Goal: Transaction & Acquisition: Purchase product/service

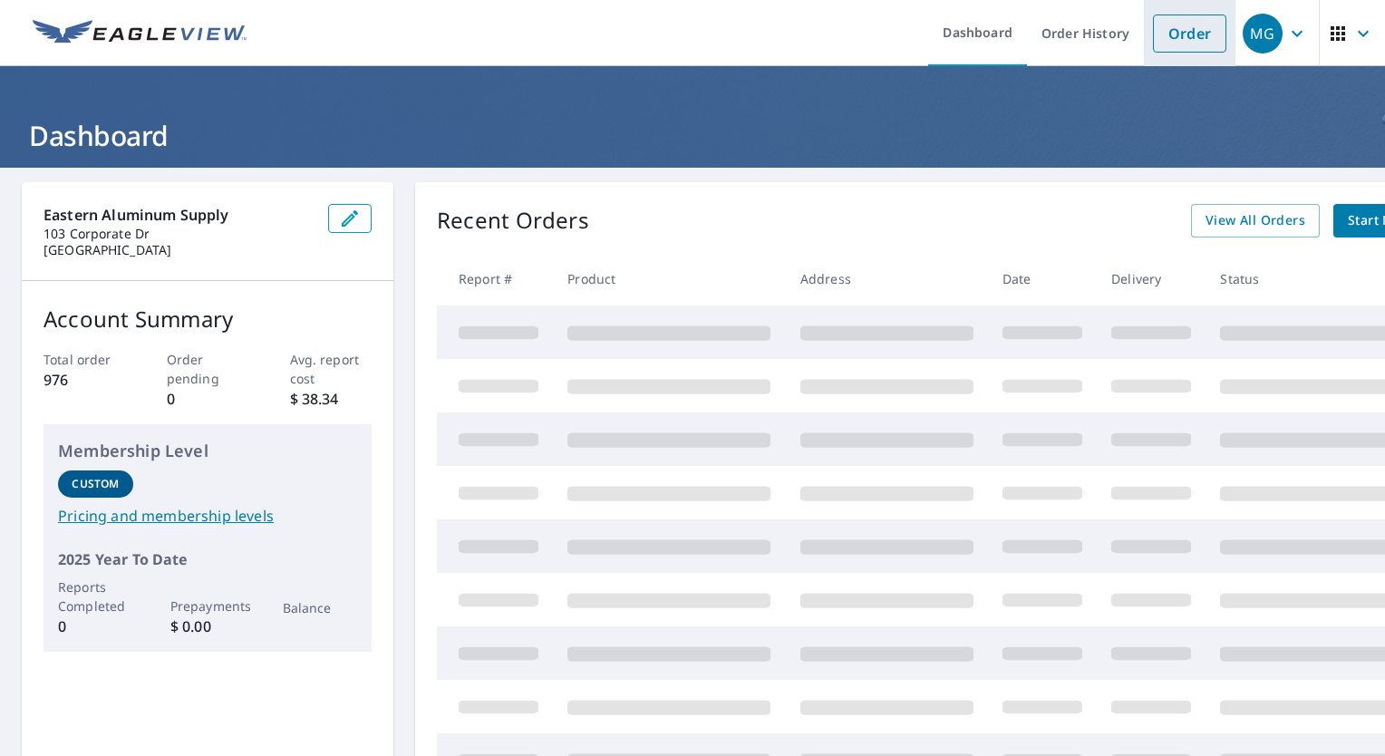
click at [1165, 36] on link "Order" at bounding box center [1189, 33] width 73 height 38
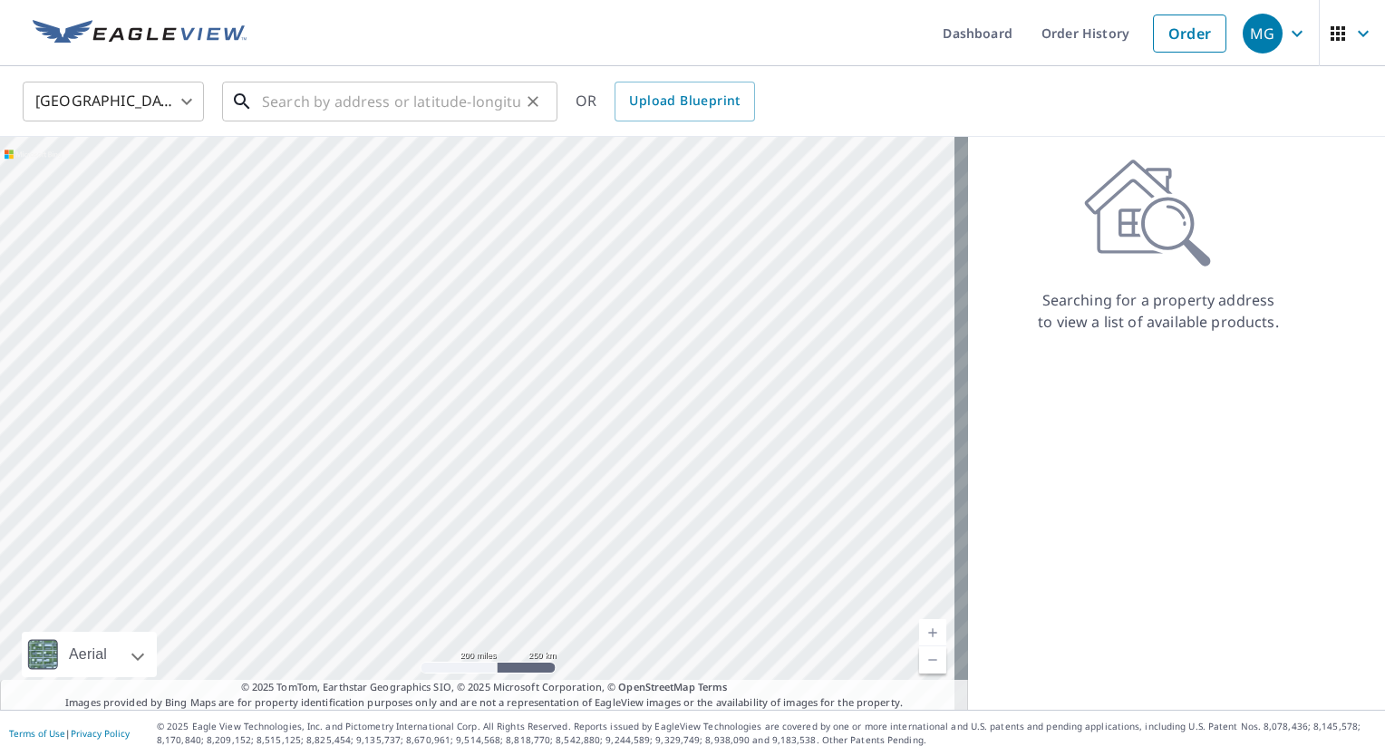
click at [300, 104] on input "text" at bounding box center [391, 101] width 258 height 51
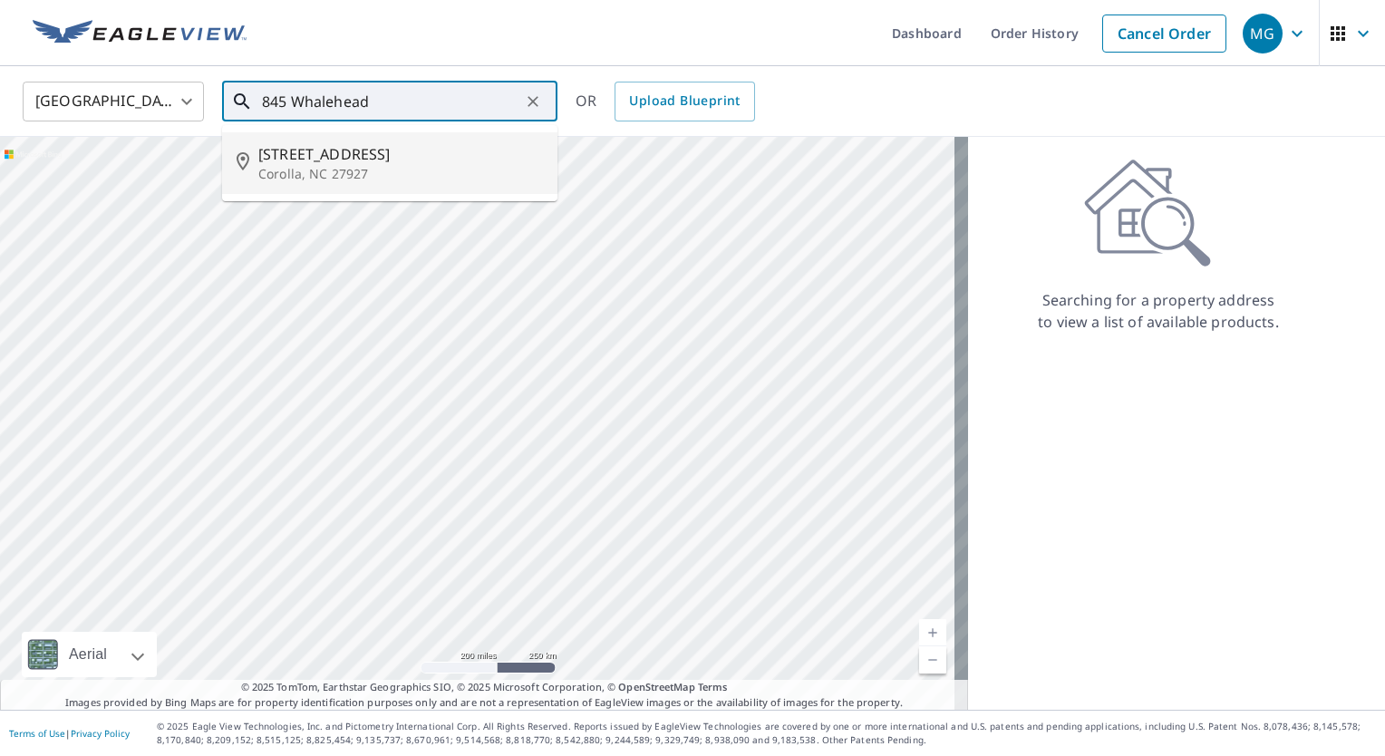
click at [306, 150] on span "[STREET_ADDRESS]" at bounding box center [400, 154] width 285 height 22
type input "[STREET_ADDRESS][PERSON_NAME]"
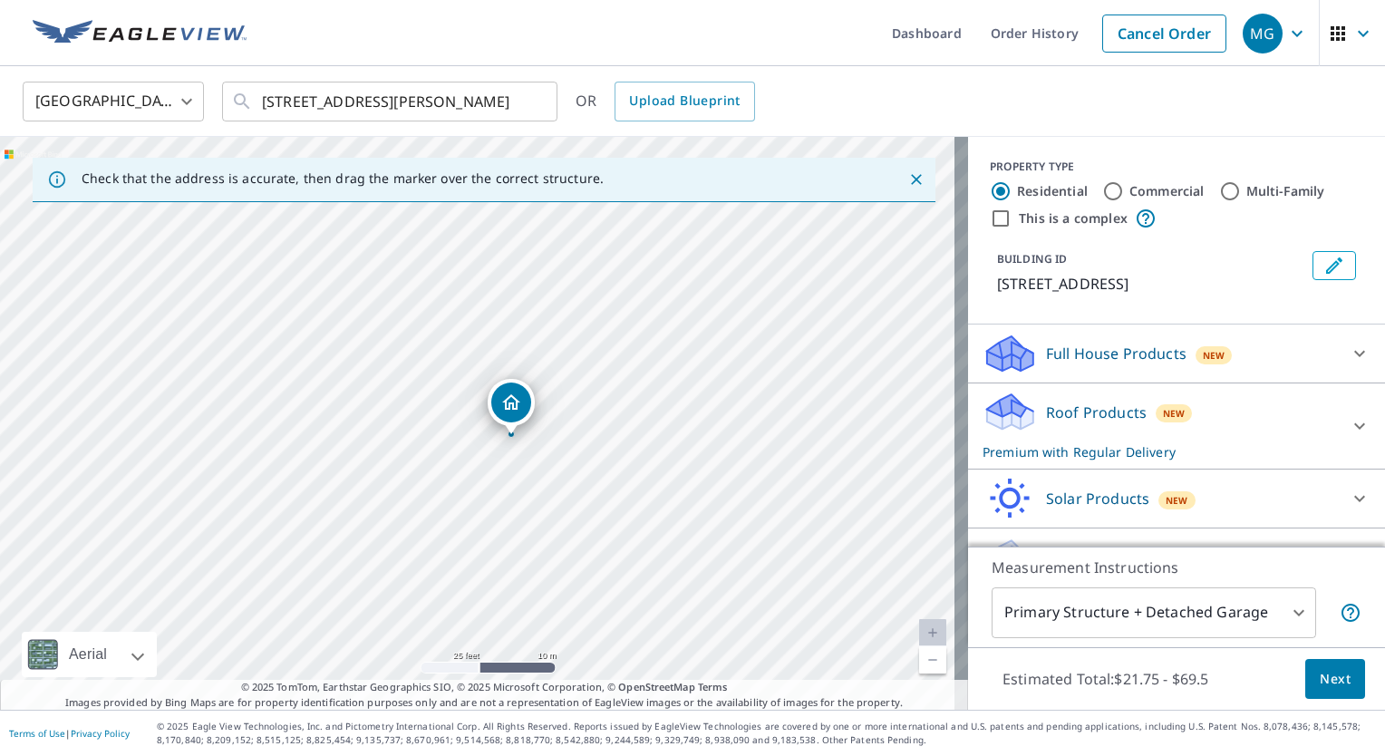
drag, startPoint x: 547, startPoint y: 411, endPoint x: 517, endPoint y: 413, distance: 30.0
click at [1325, 674] on span "Next" at bounding box center [1334, 679] width 31 height 23
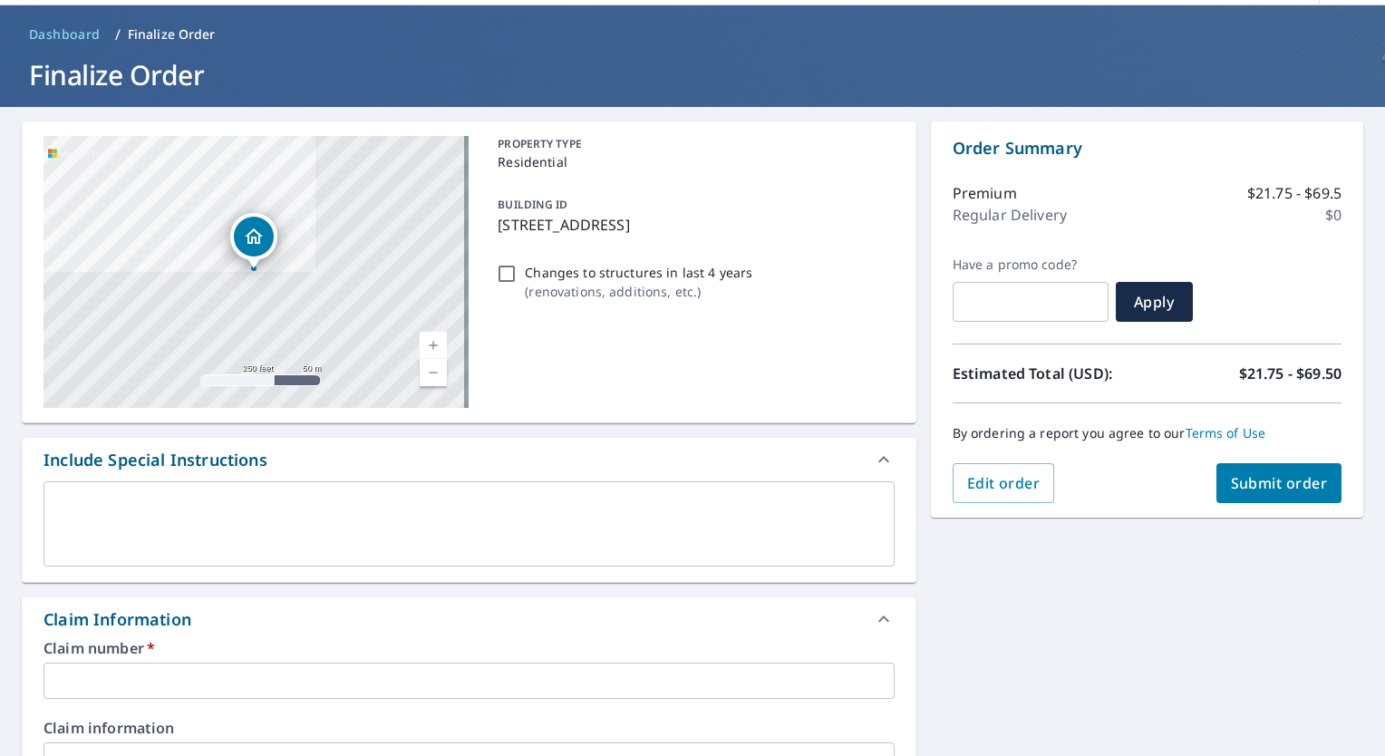
scroll to position [91, 0]
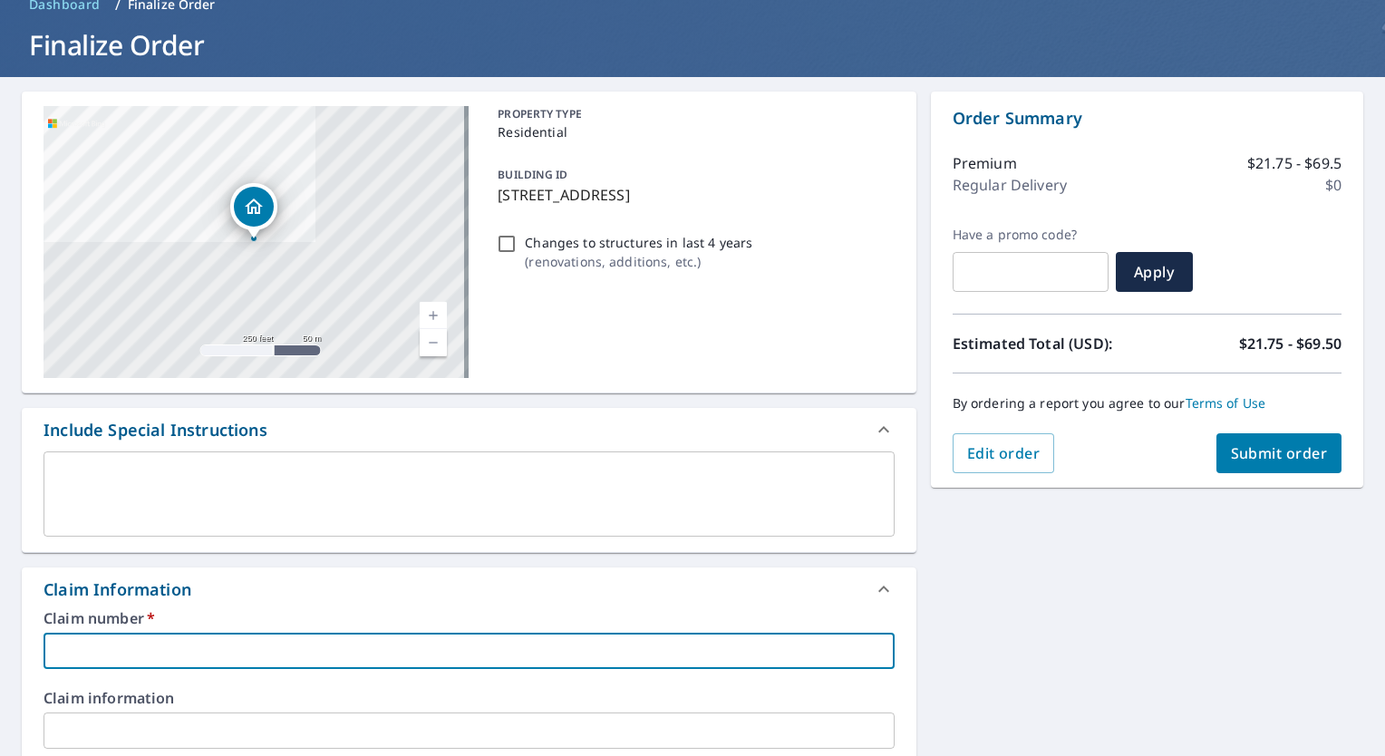
click at [95, 650] on input "text" at bounding box center [468, 650] width 851 height 36
type input "Little- Whalehead Dr"
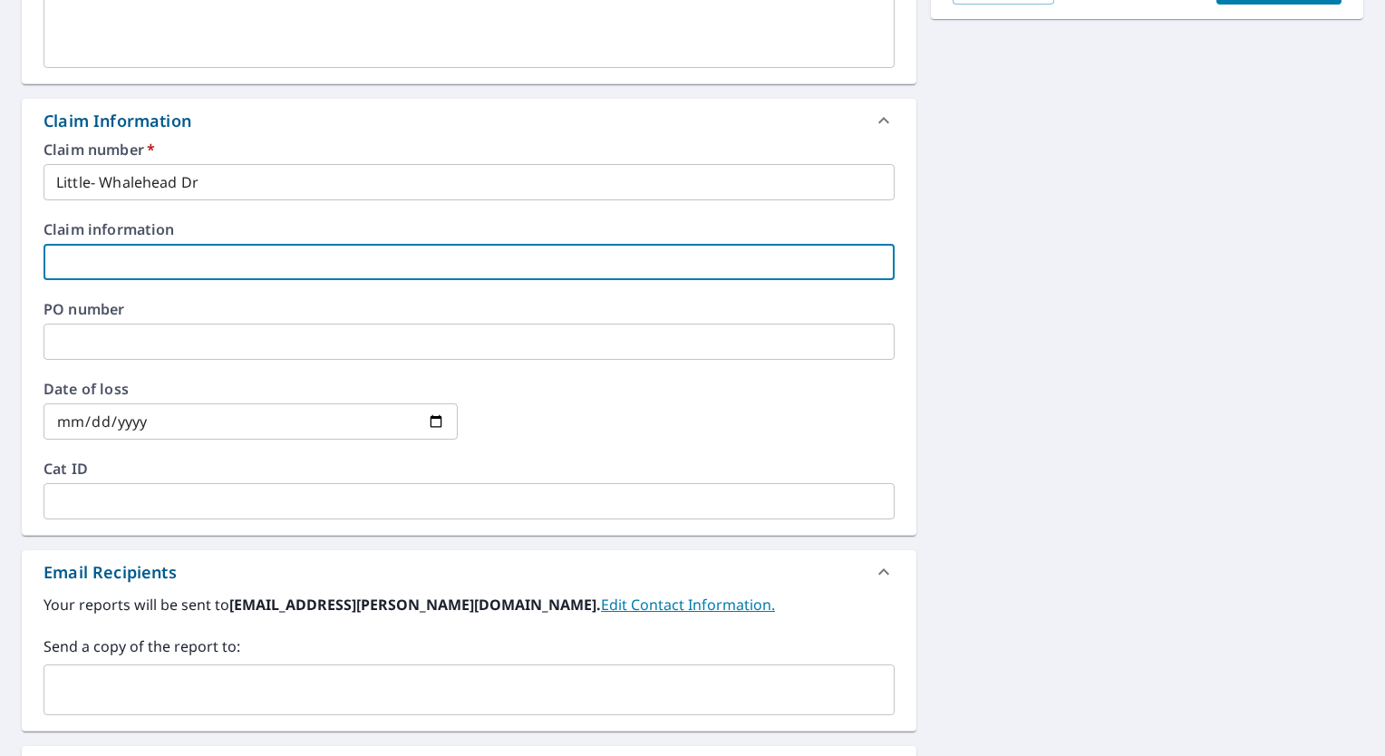
scroll to position [725, 0]
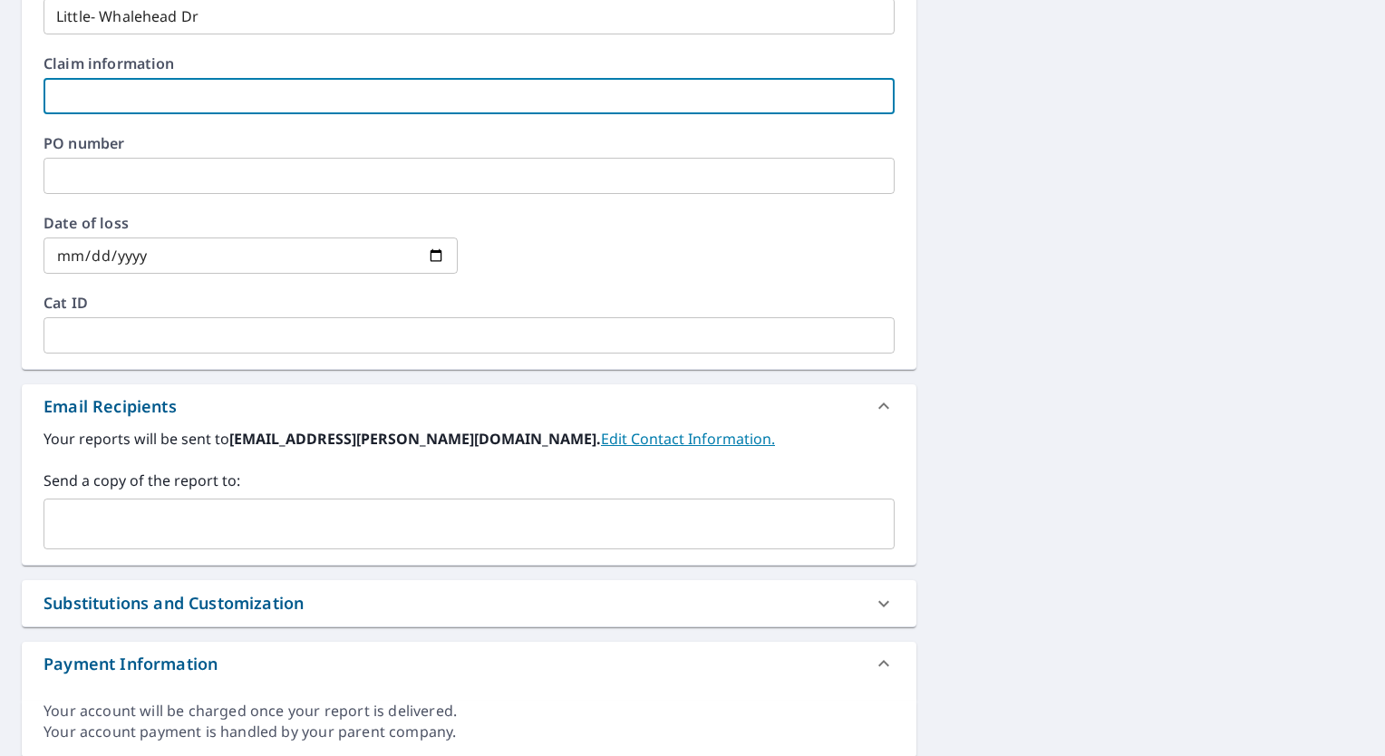
click at [91, 516] on input "text" at bounding box center [455, 524] width 807 height 34
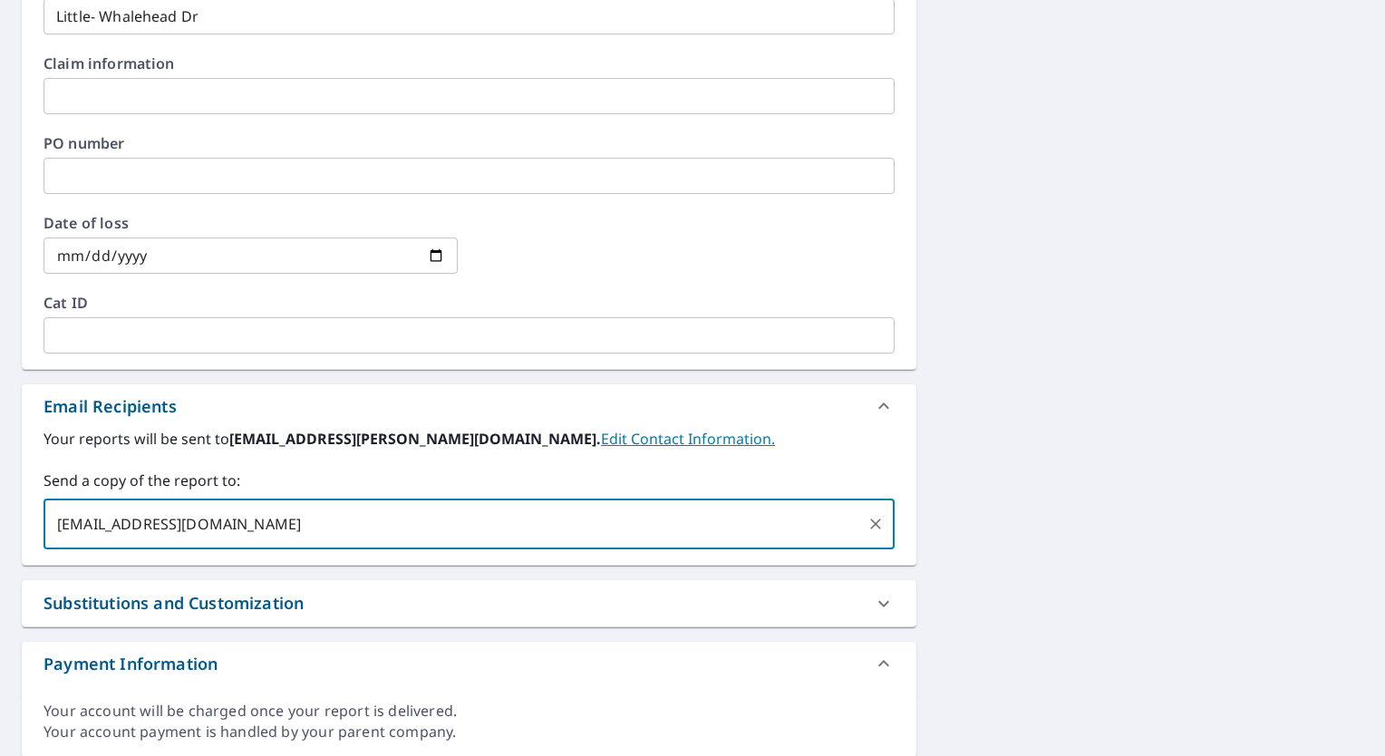
type input "[EMAIL_ADDRESS][DOMAIN_NAME]"
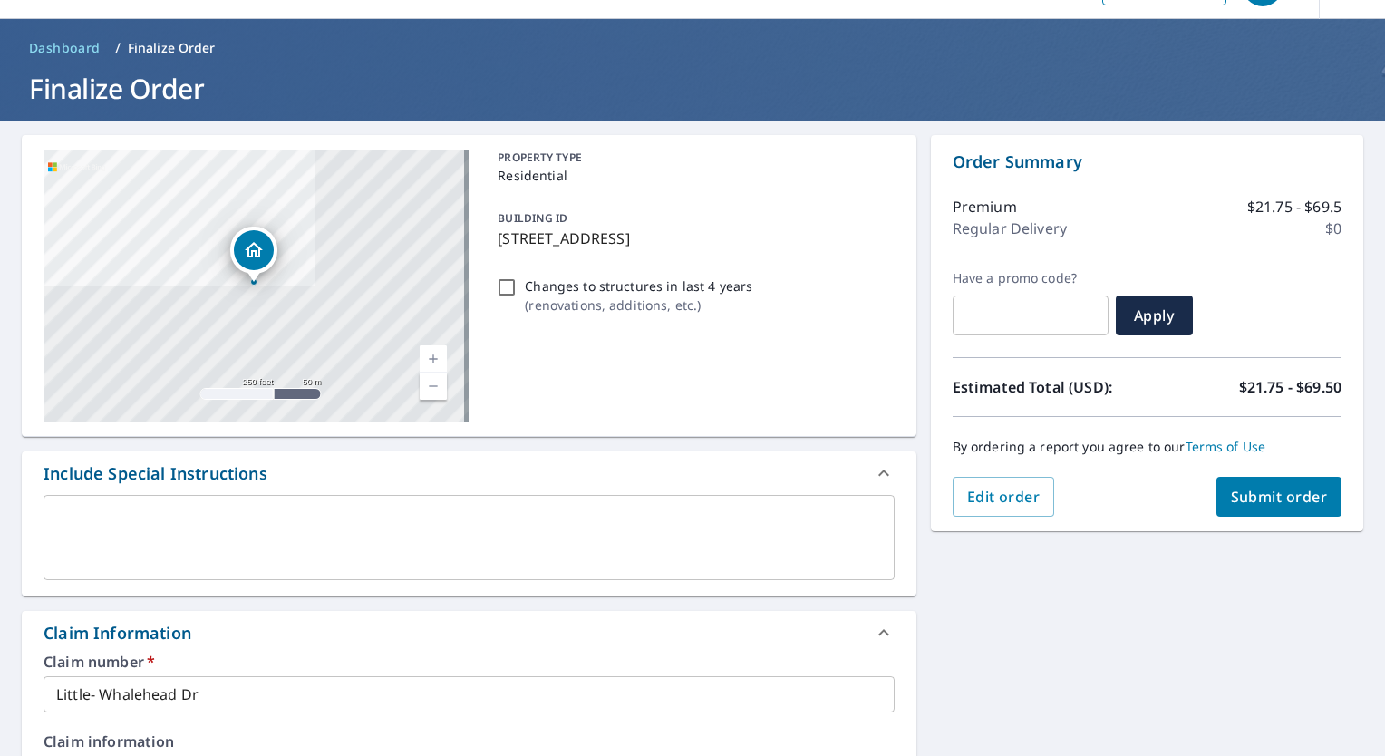
scroll to position [0, 0]
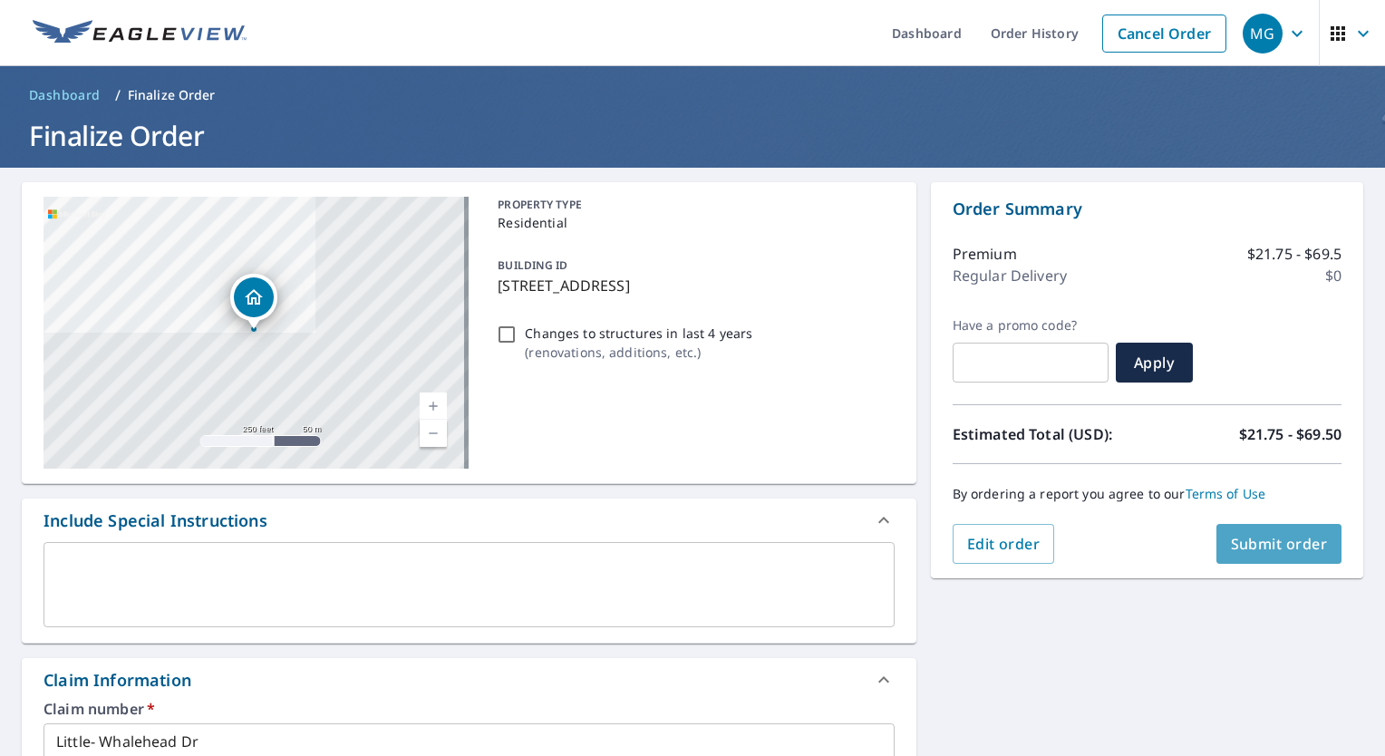
click at [1279, 532] on button "Submit order" at bounding box center [1279, 544] width 126 height 40
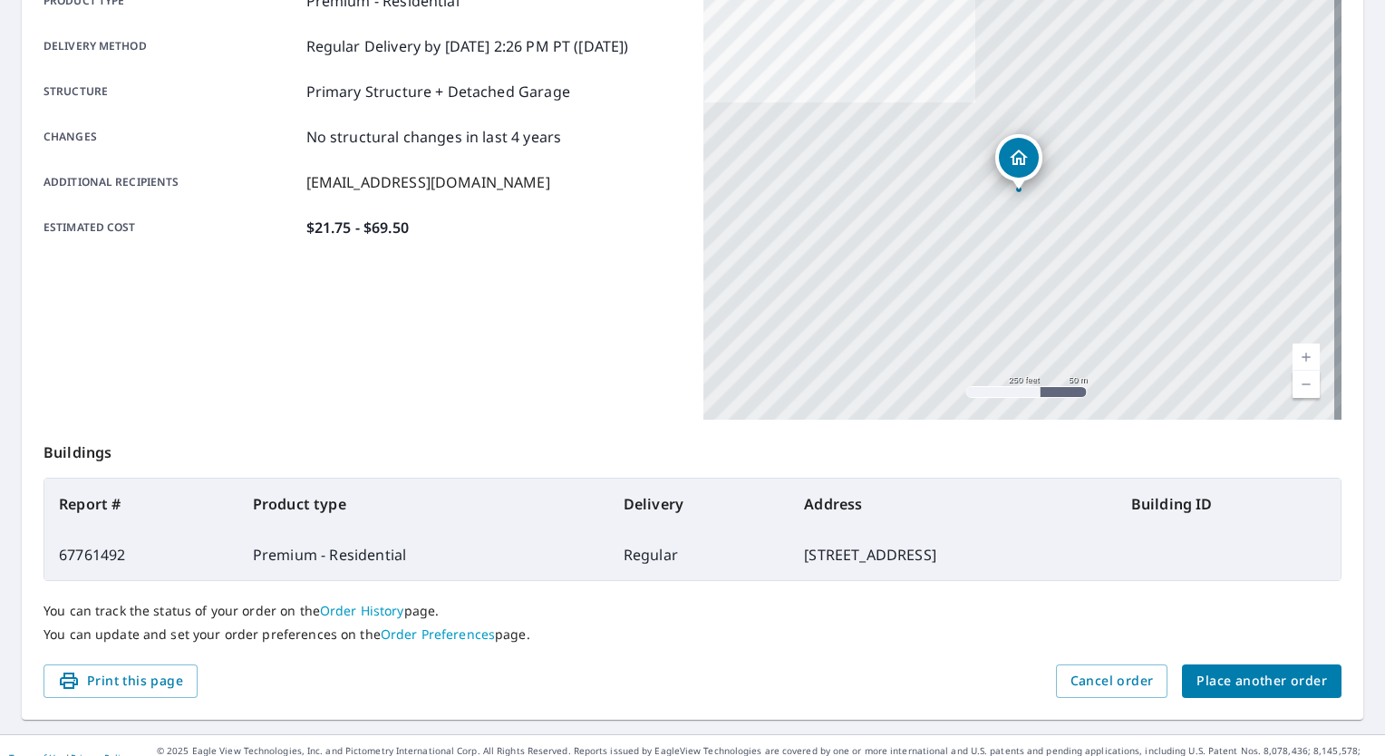
scroll to position [309, 0]
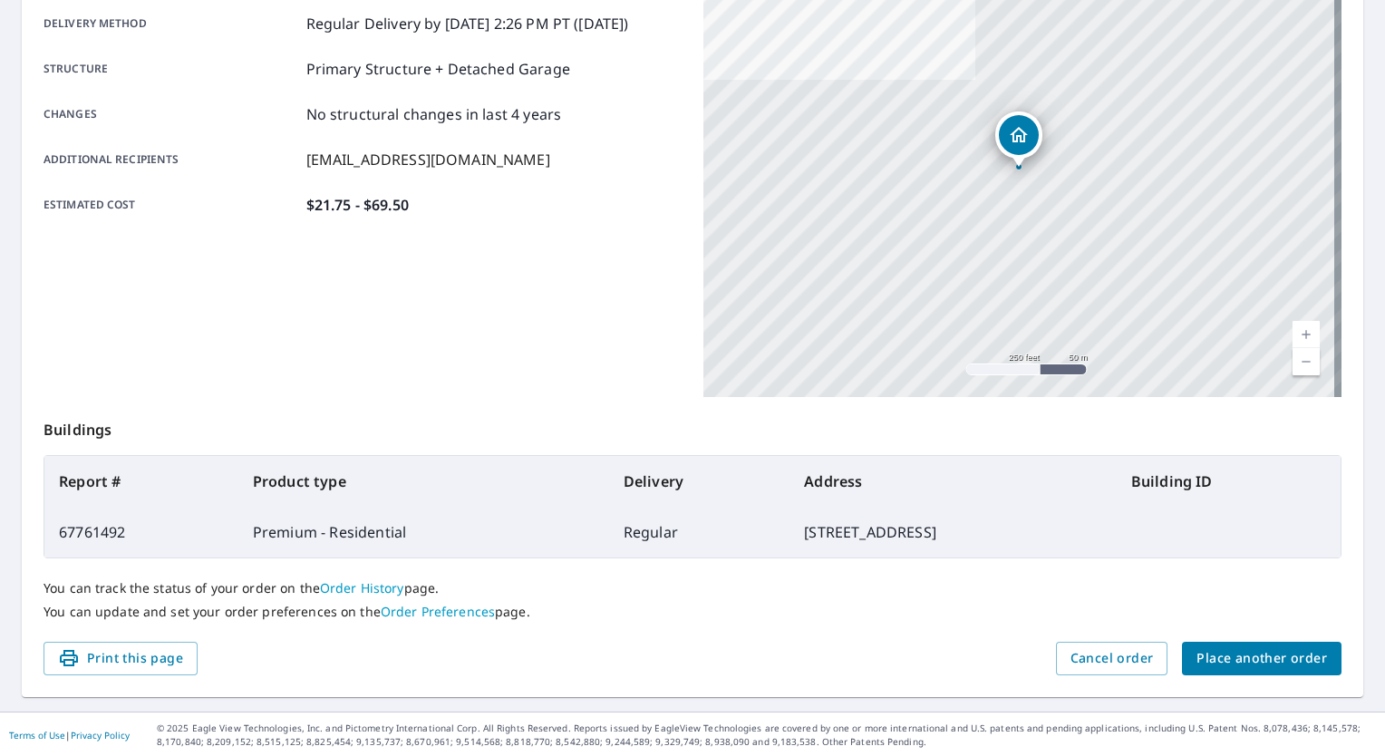
click at [1223, 665] on span "Place another order" at bounding box center [1261, 658] width 130 height 23
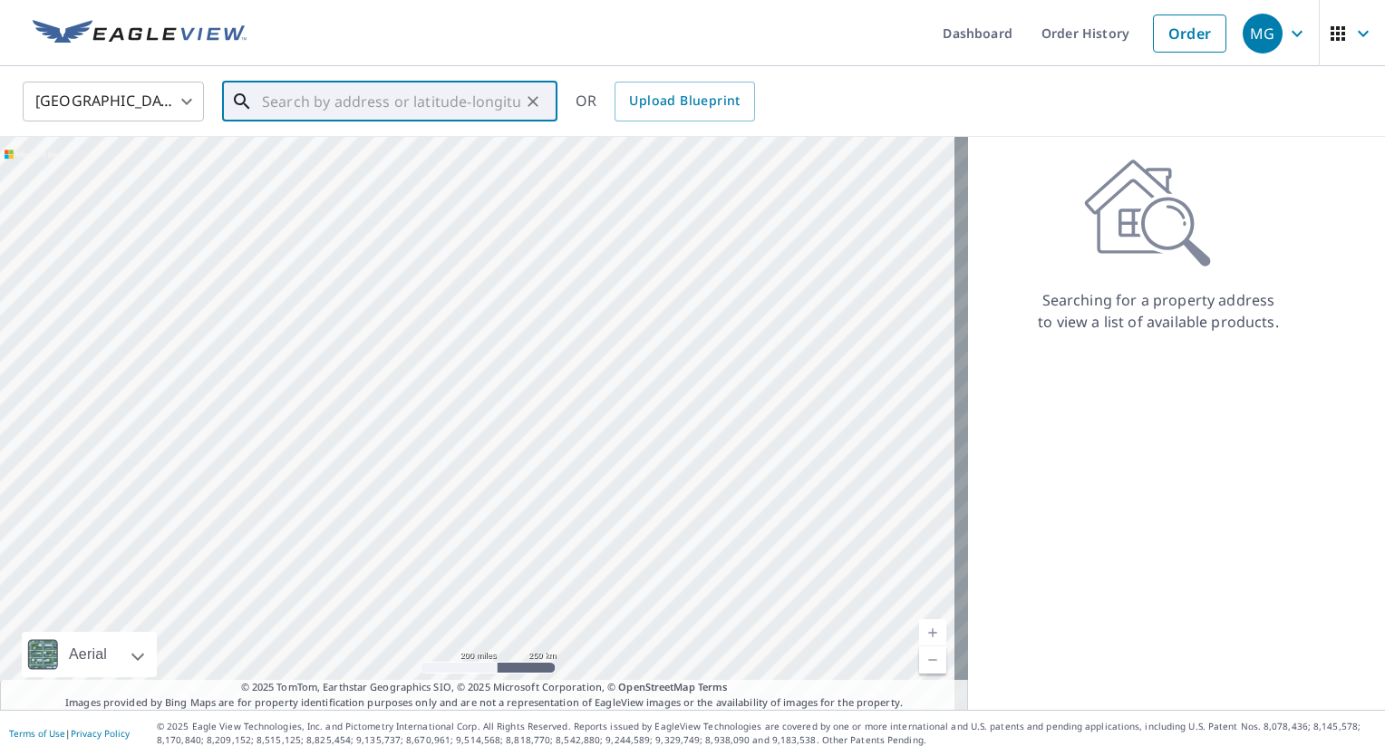
click at [294, 94] on input "text" at bounding box center [391, 101] width 258 height 51
click at [330, 110] on input "text" at bounding box center [391, 101] width 258 height 51
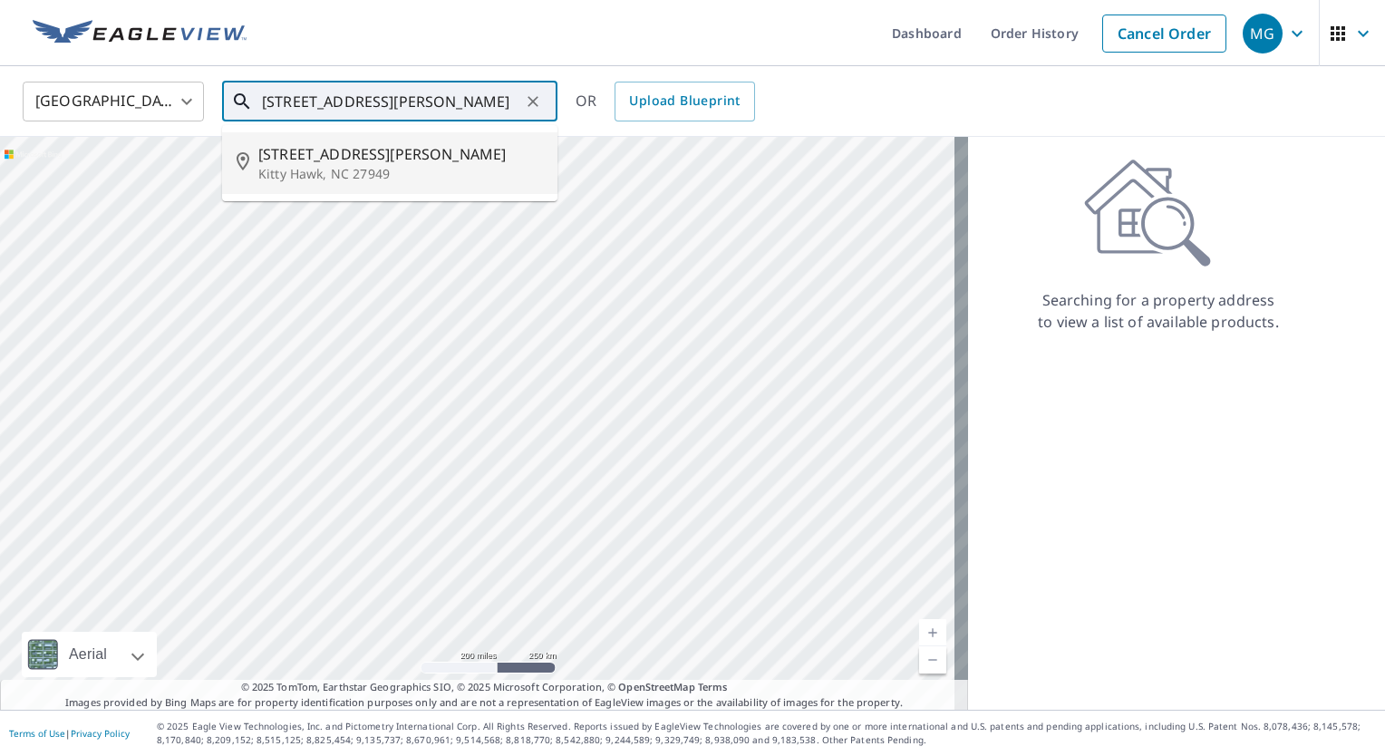
click at [313, 152] on span "[STREET_ADDRESS][PERSON_NAME]" at bounding box center [400, 154] width 285 height 22
type input "[STREET_ADDRESS][PERSON_NAME]"
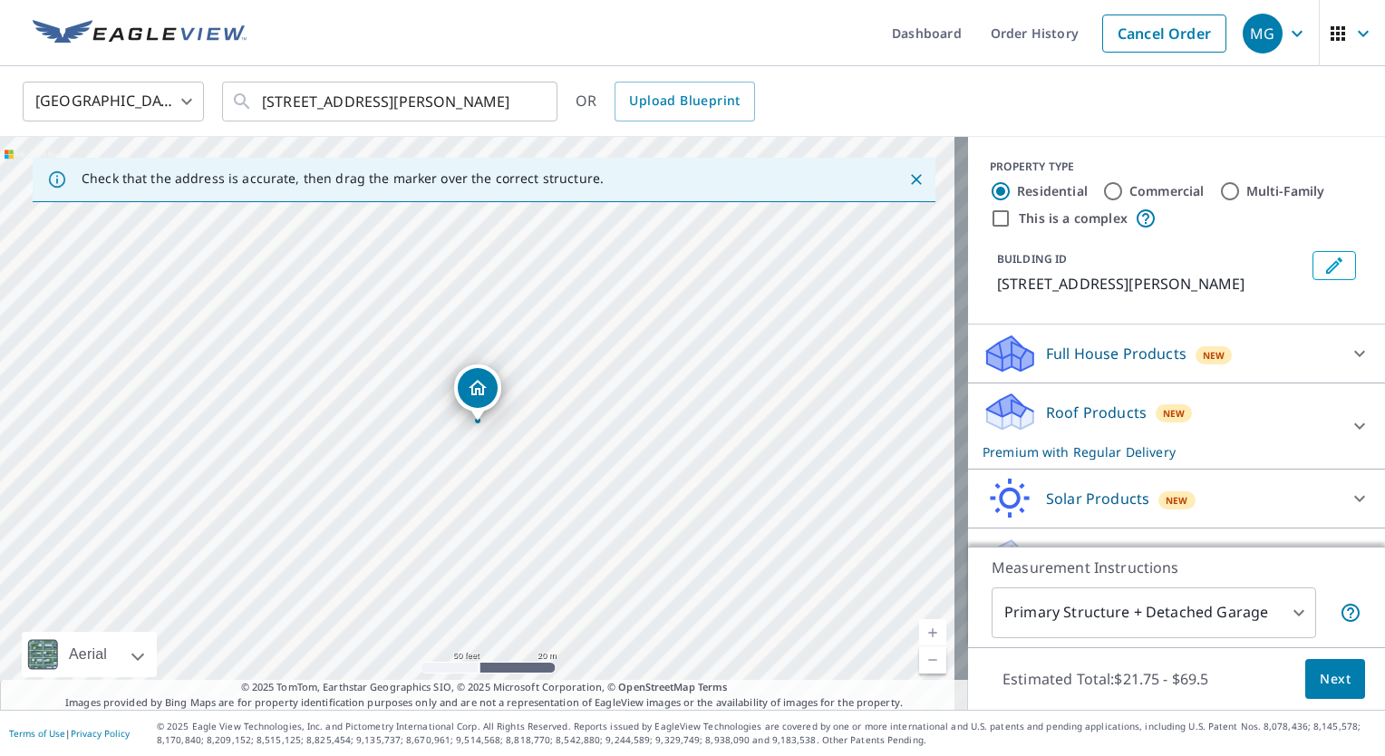
drag, startPoint x: 468, startPoint y: 314, endPoint x: 492, endPoint y: 314, distance: 24.5
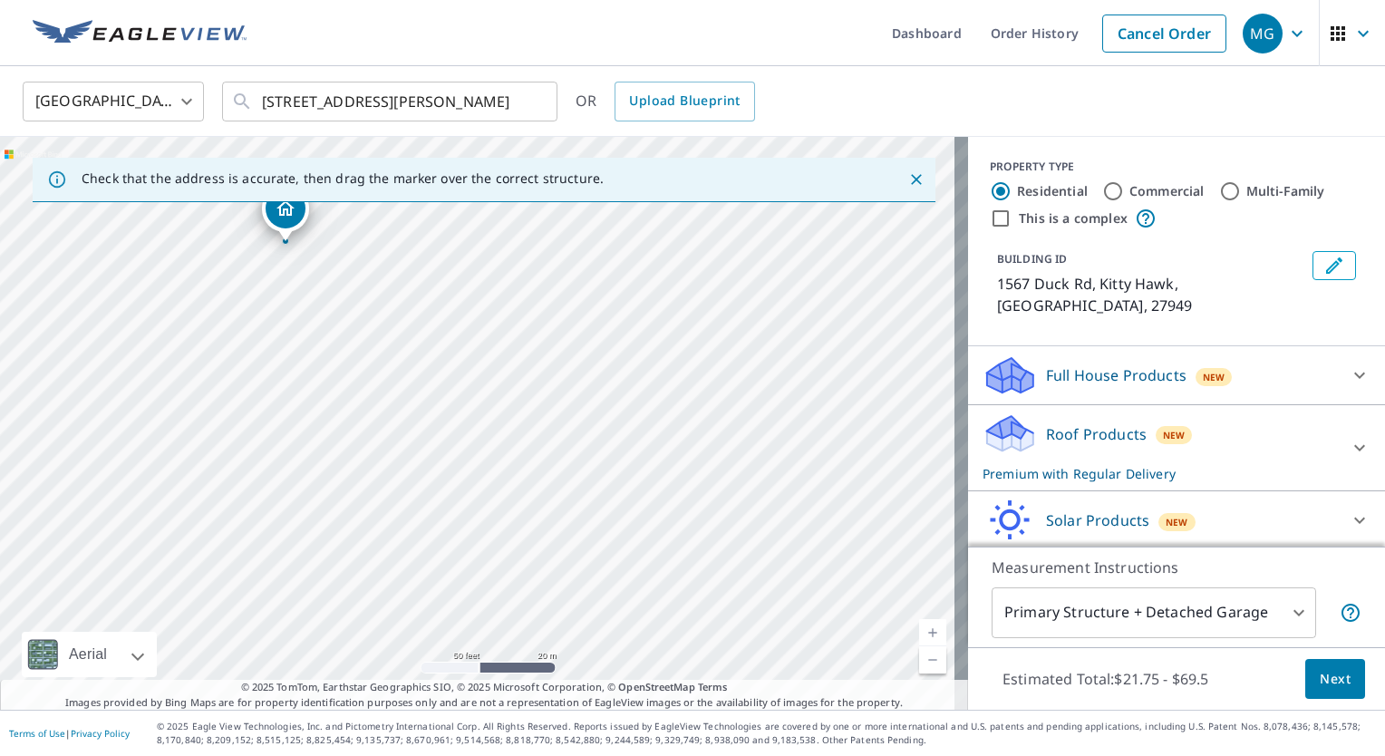
drag, startPoint x: 649, startPoint y: 385, endPoint x: 440, endPoint y: 176, distance: 295.4
click at [440, 176] on div "Check that the address is accurate, then drag the marker over the correct struc…" at bounding box center [484, 423] width 968 height 573
click at [716, 419] on div "1567 Duck Rd Kitty Hawk, NC 27949" at bounding box center [484, 423] width 968 height 573
drag, startPoint x: 748, startPoint y: 423, endPoint x: 440, endPoint y: 214, distance: 372.5
click at [440, 214] on div "1567 Duck Rd Kitty Hawk, NC 27949" at bounding box center [484, 423] width 968 height 573
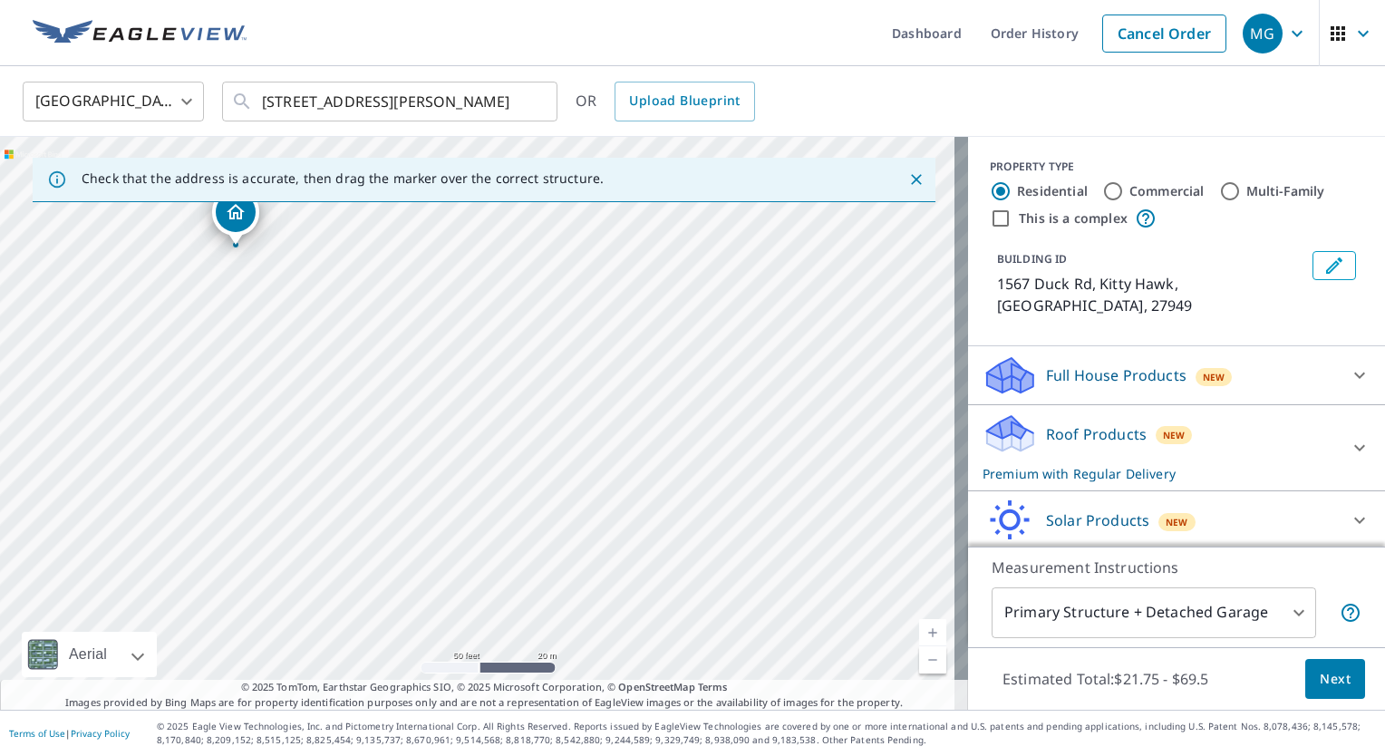
click at [748, 514] on div "1567 Duck Rd Kitty Hawk, NC 27949" at bounding box center [484, 423] width 968 height 573
drag, startPoint x: 471, startPoint y: 381, endPoint x: 867, endPoint y: 548, distance: 429.6
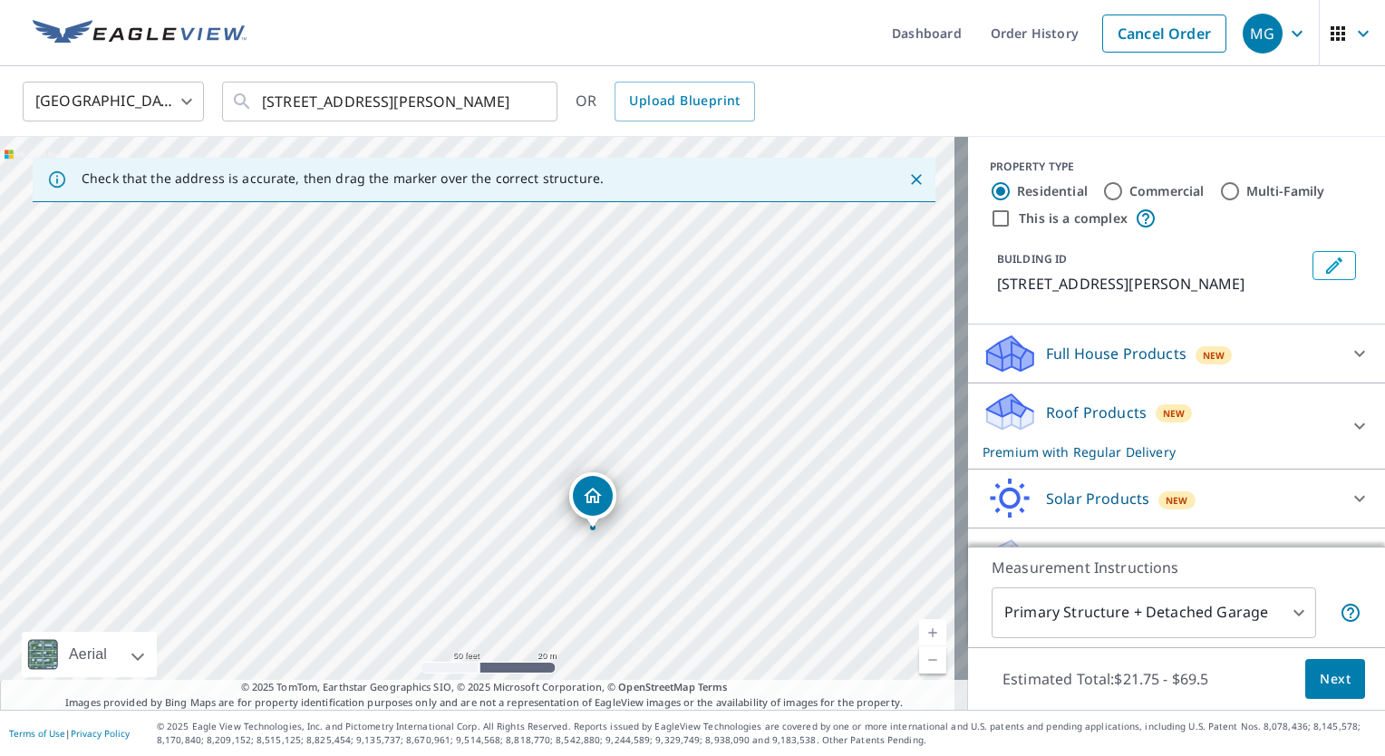
drag, startPoint x: 476, startPoint y: 391, endPoint x: 591, endPoint y: 498, distance: 157.1
click at [1319, 678] on span "Next" at bounding box center [1334, 679] width 31 height 23
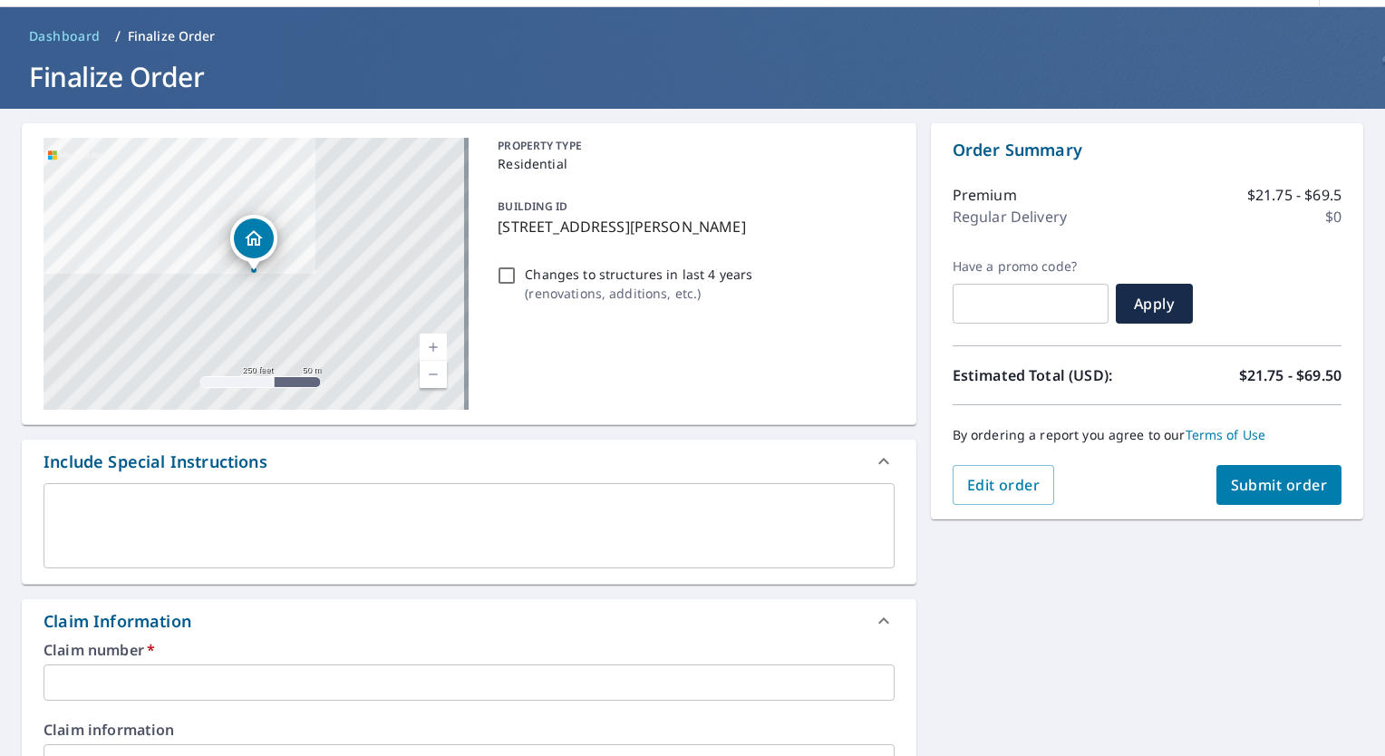
scroll to position [91, 0]
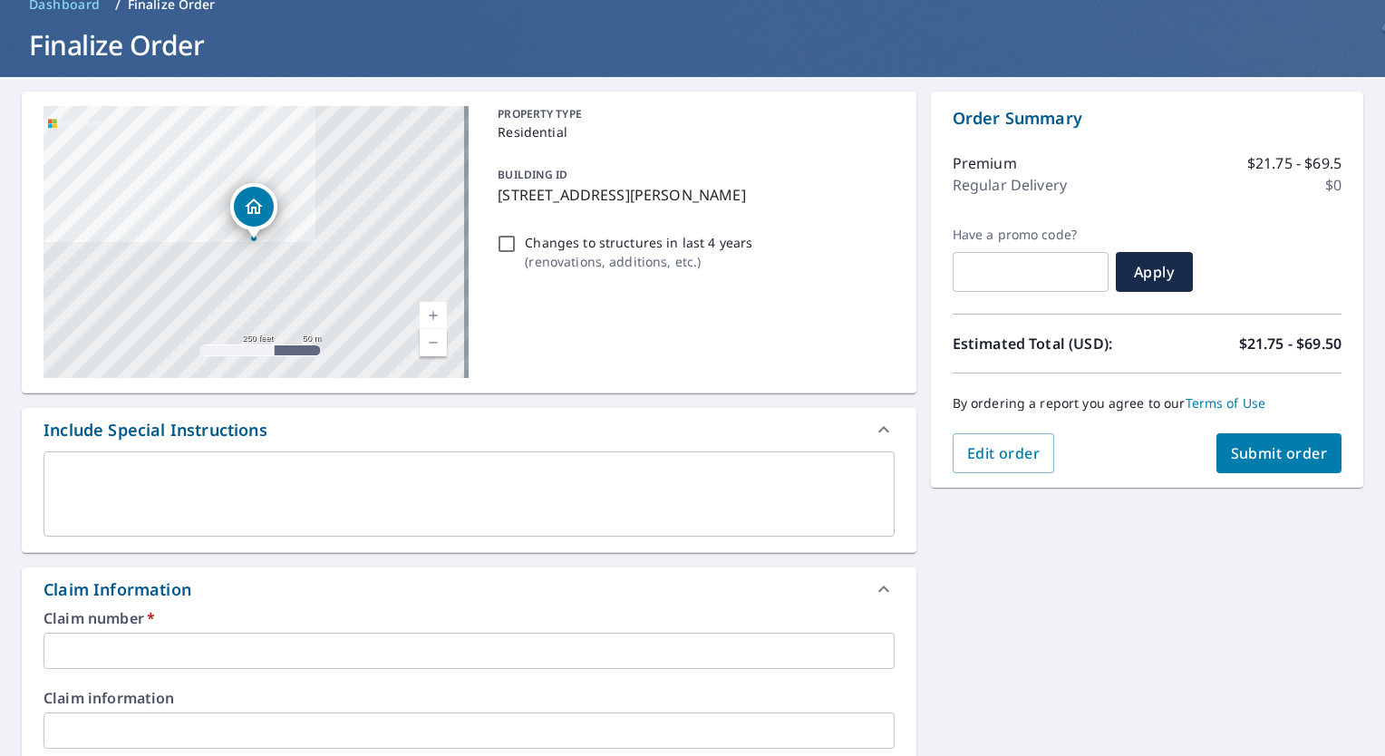
click at [98, 654] on input "text" at bounding box center [468, 650] width 851 height 36
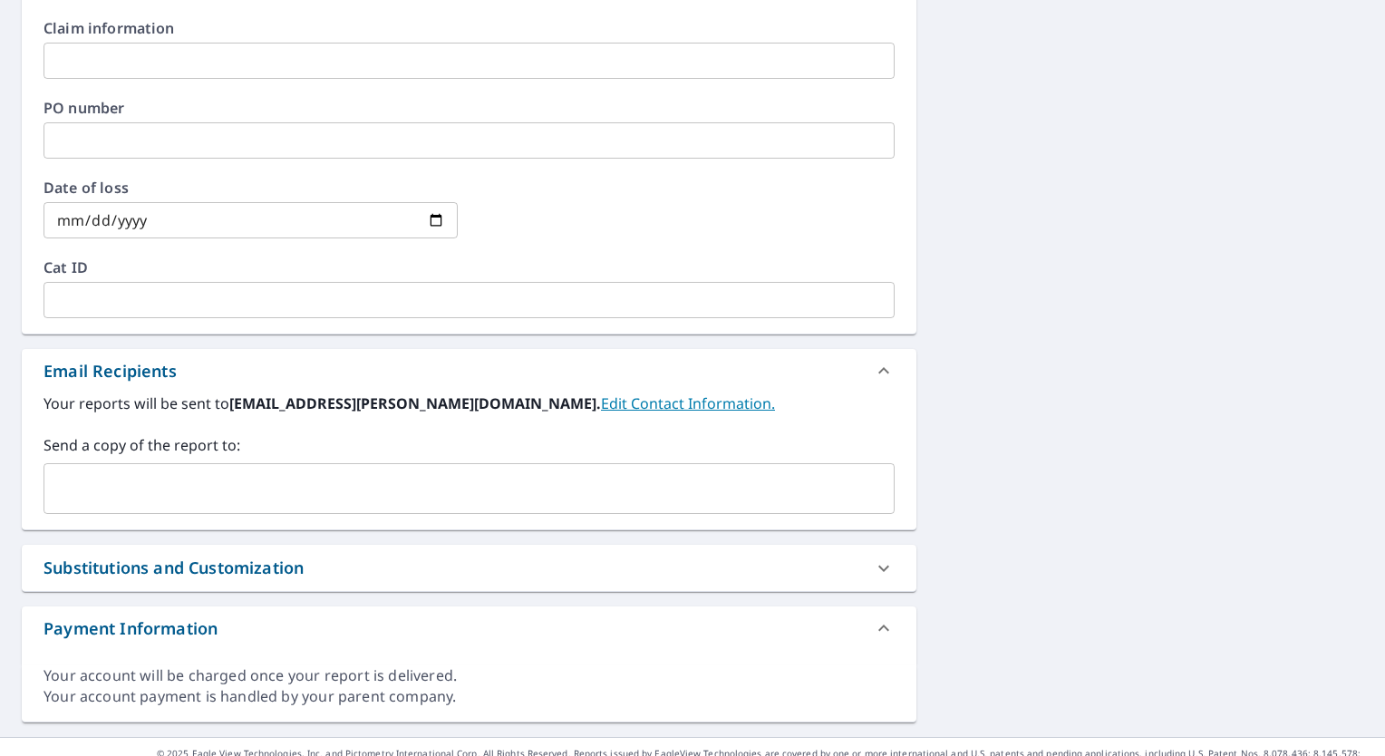
scroll to position [786, 0]
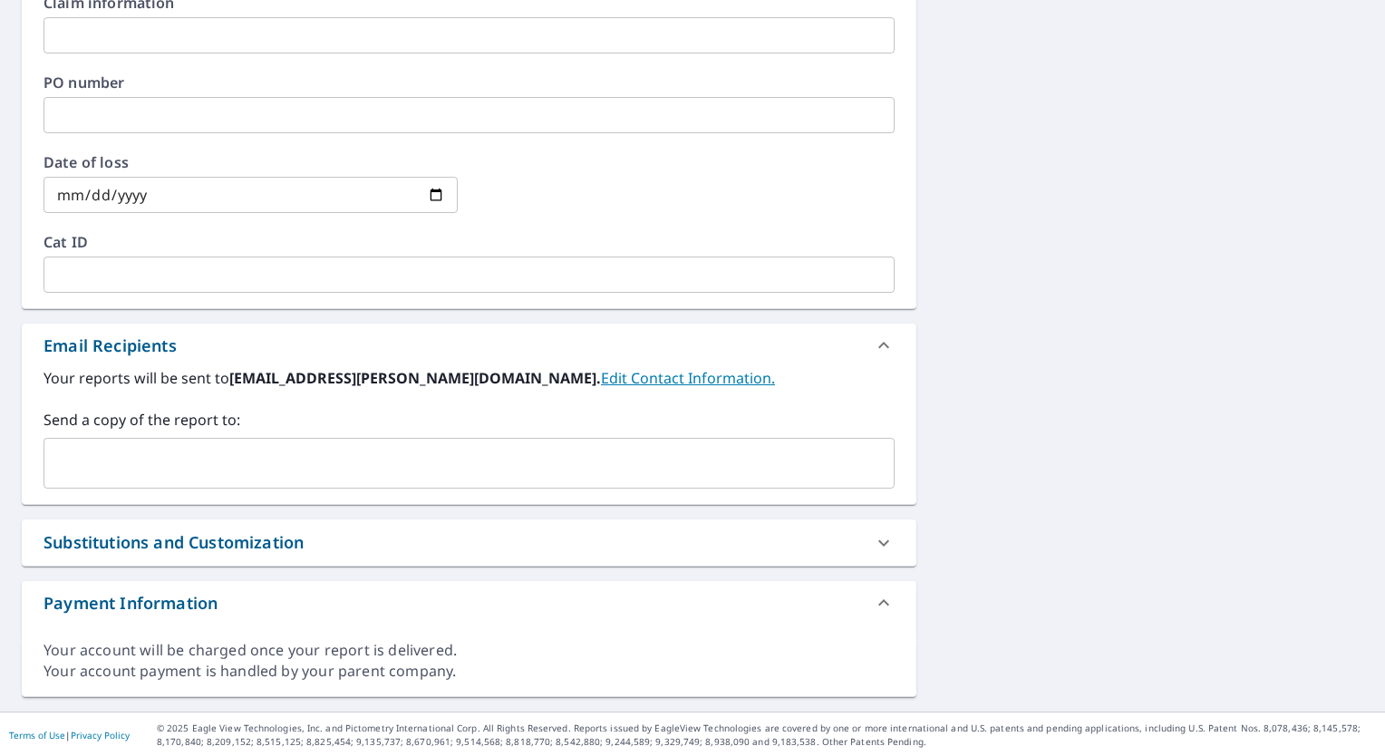
type input "Little- N [PERSON_NAME] Trail"
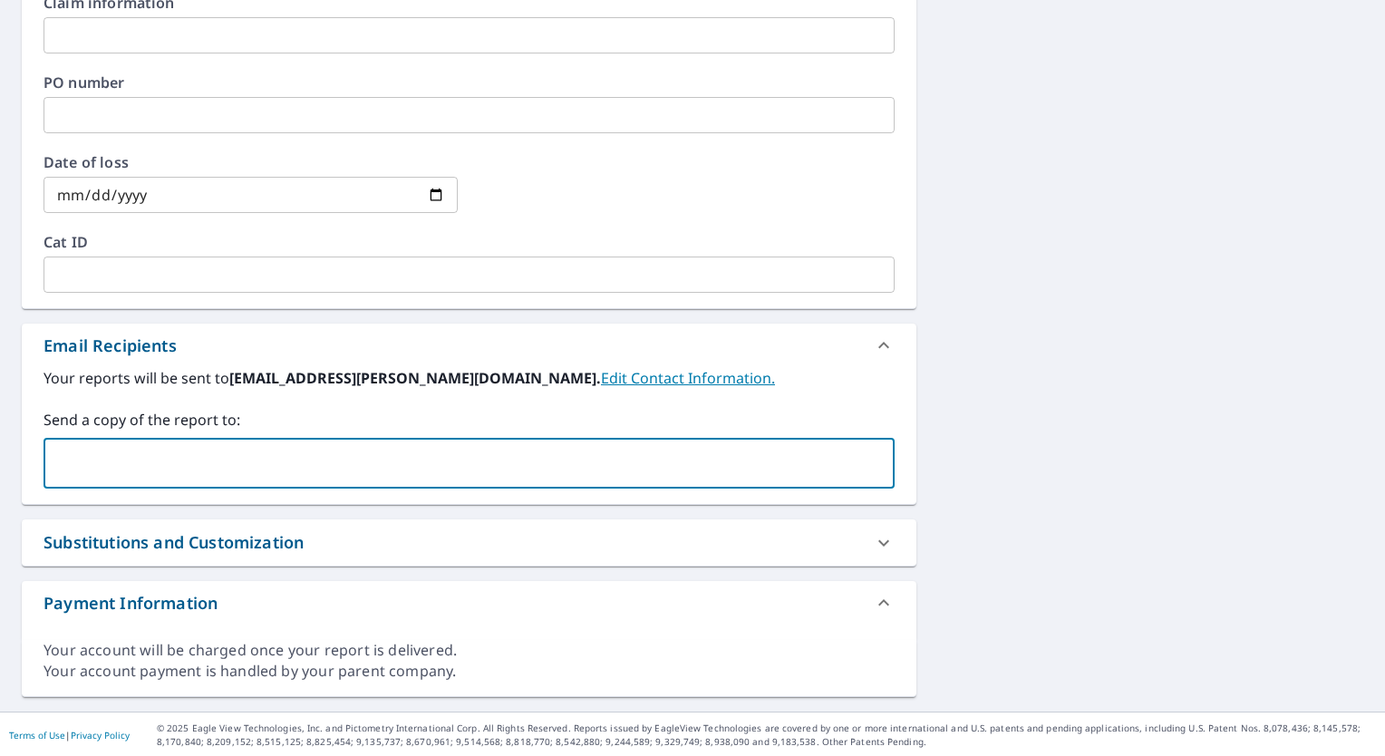
click at [96, 463] on input "text" at bounding box center [455, 463] width 807 height 34
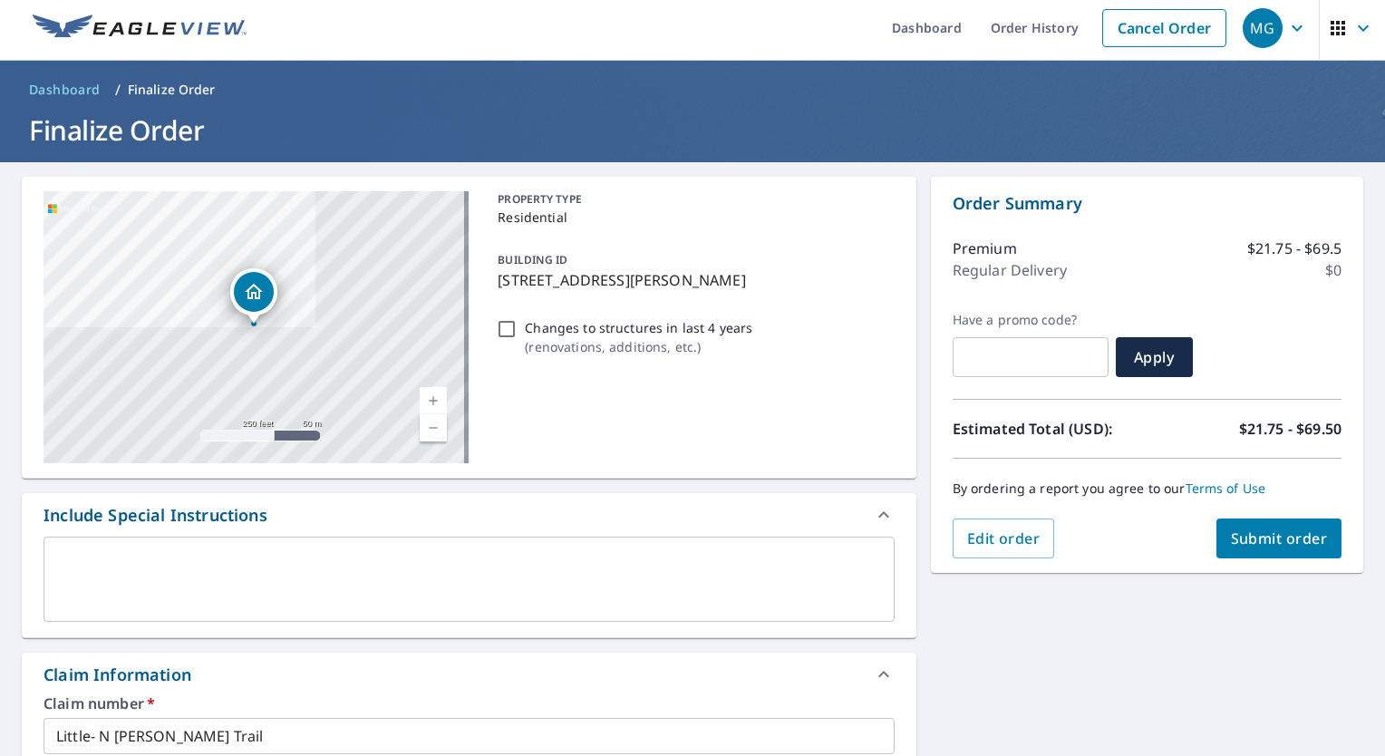
scroll to position [0, 0]
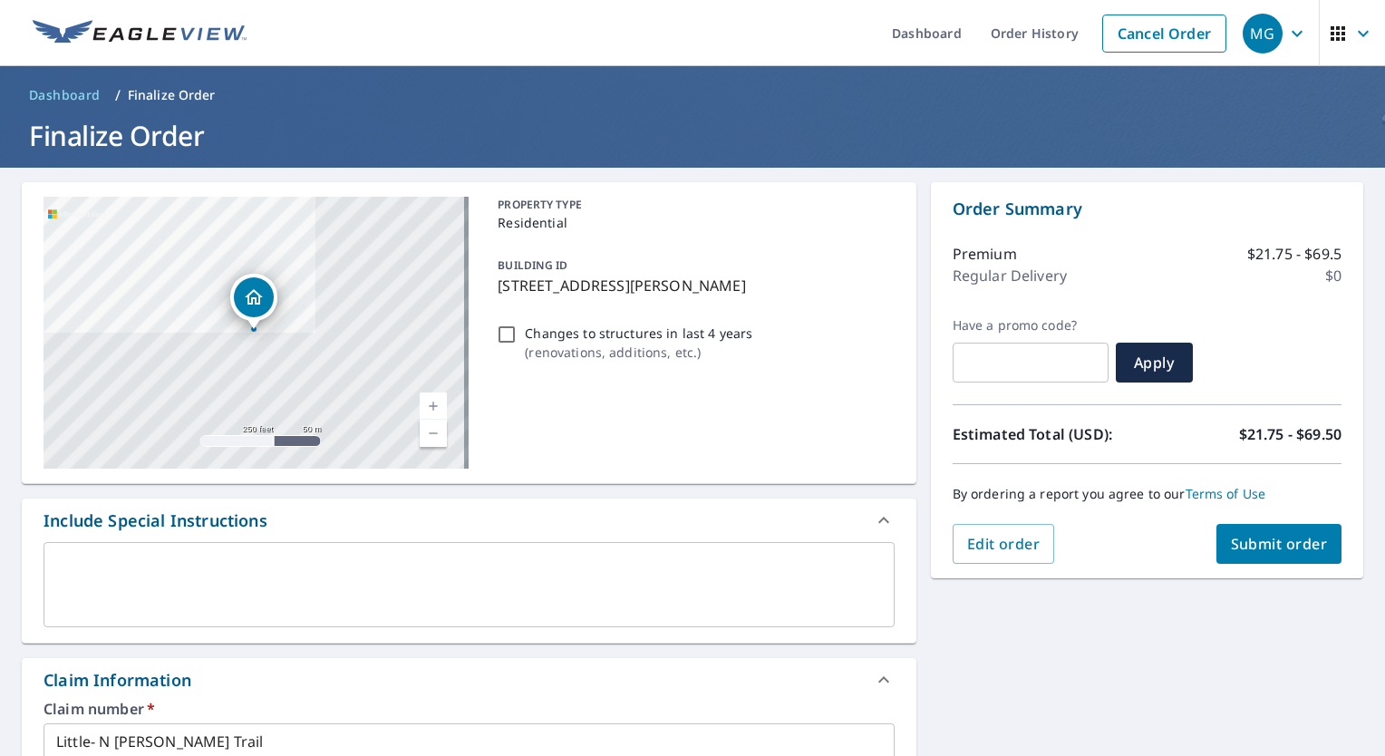
type input "[EMAIL_ADDRESS][DOMAIN_NAME]"
click at [1279, 550] on span "Submit order" at bounding box center [1278, 544] width 97 height 20
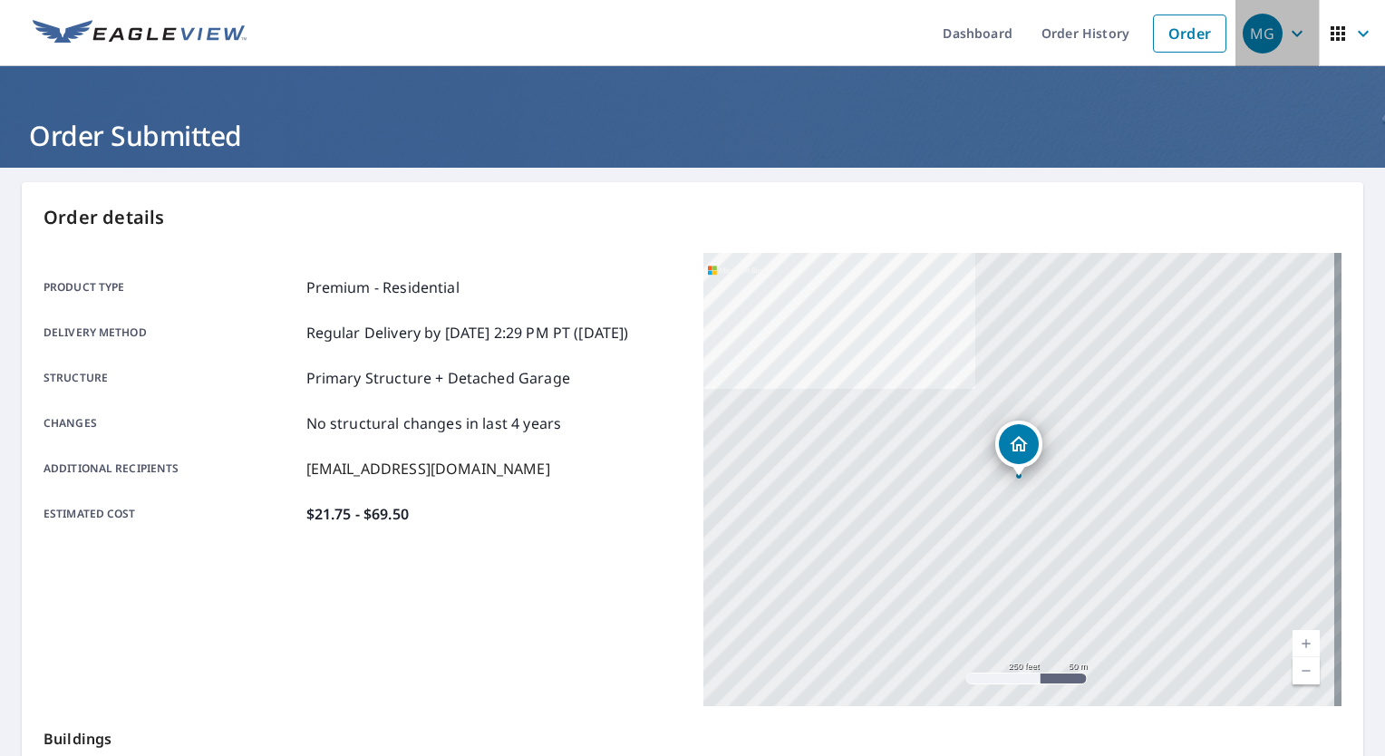
click at [1291, 34] on icon "button" at bounding box center [1296, 33] width 11 height 6
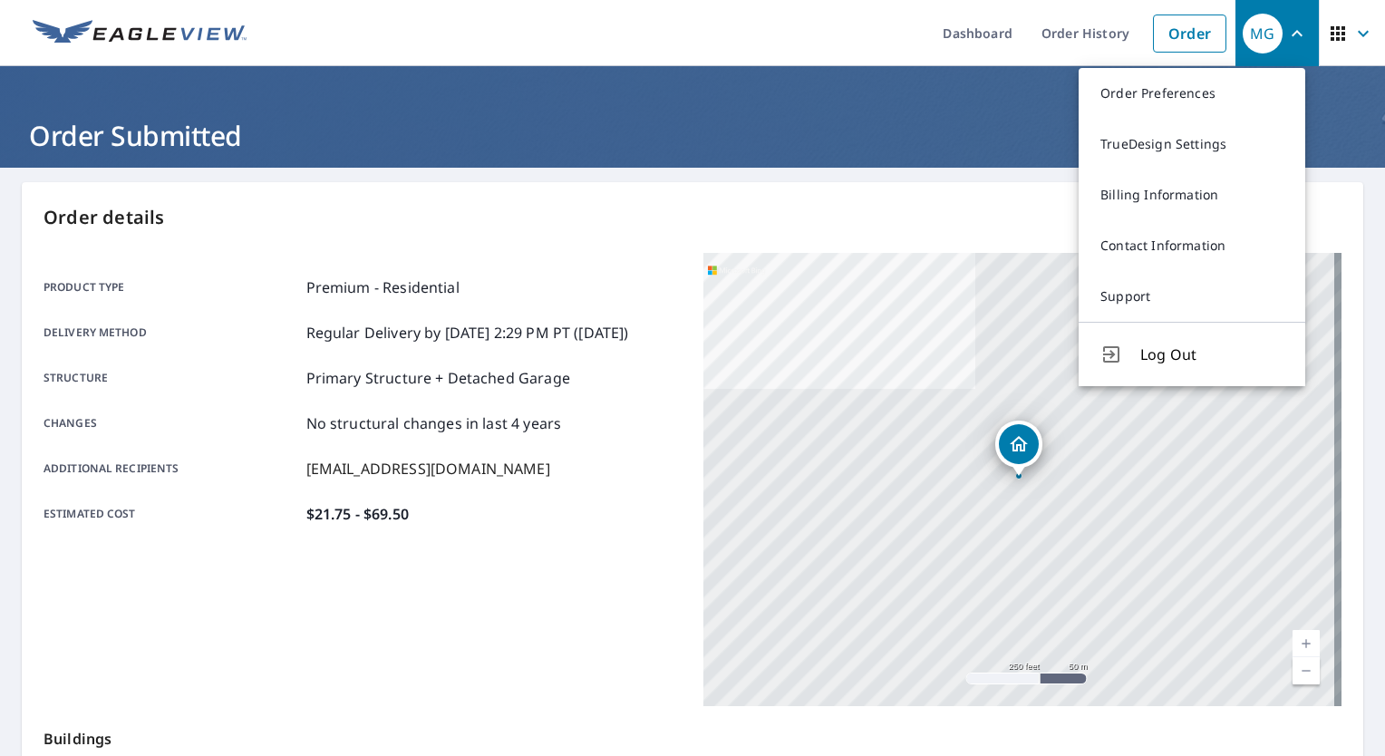
click at [1286, 34] on icon "button" at bounding box center [1297, 34] width 22 height 22
